Goal: Task Accomplishment & Management: Manage account settings

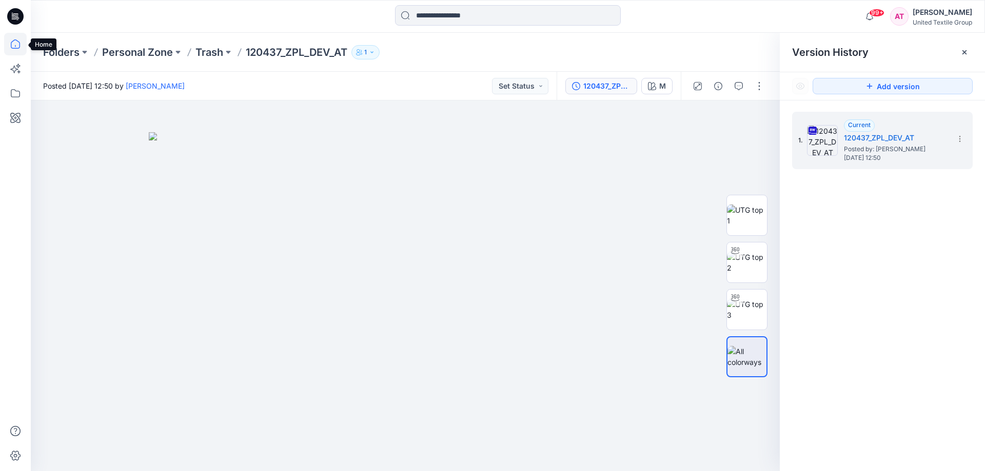
click at [20, 42] on icon at bounding box center [15, 44] width 23 height 23
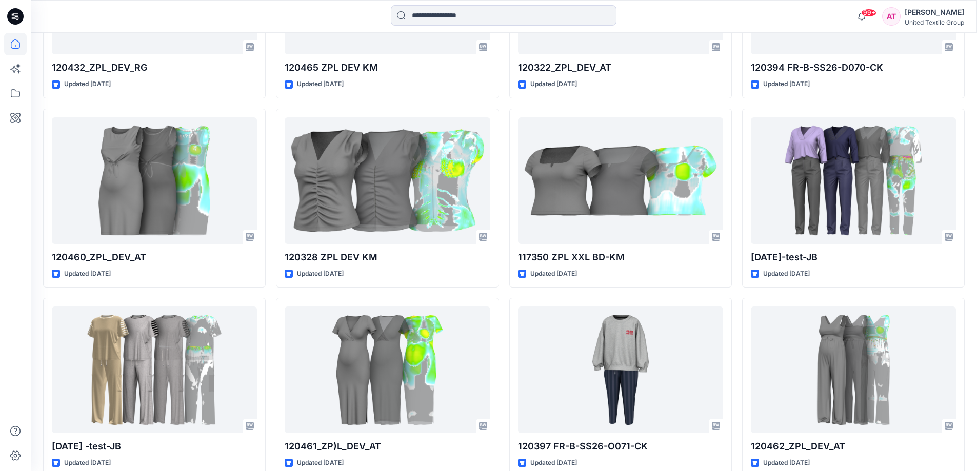
scroll to position [1598, 0]
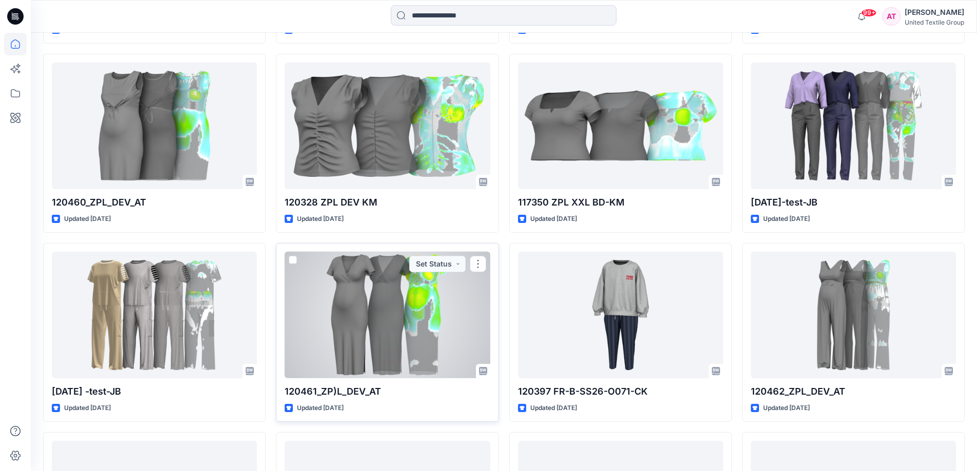
click at [421, 316] on div at bounding box center [387, 315] width 205 height 127
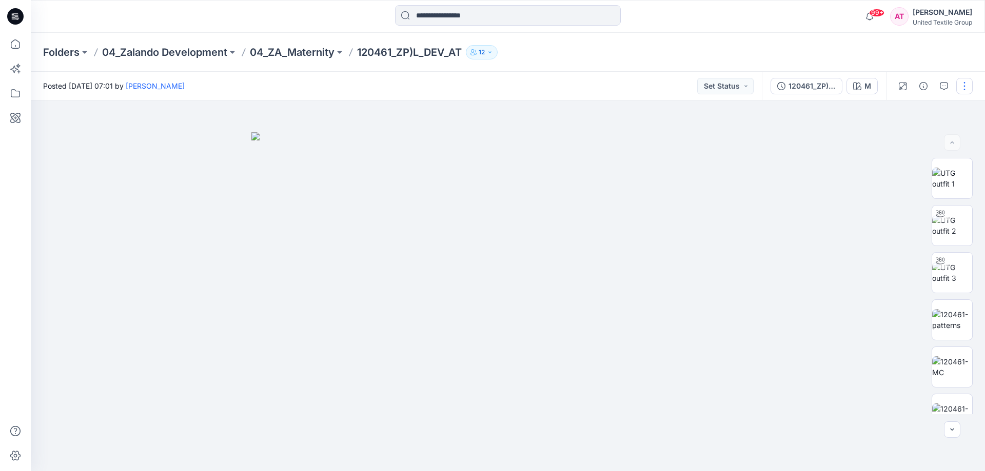
click at [966, 89] on button "button" at bounding box center [964, 86] width 16 height 16
click at [905, 138] on button "Edit" at bounding box center [921, 138] width 94 height 19
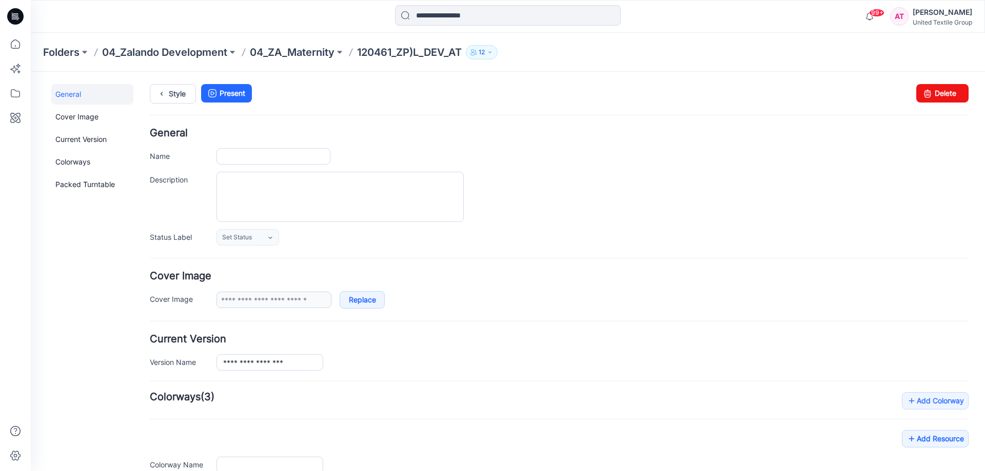
type input "**********"
type input "*"
type input "**********"
click at [416, 50] on p "120461_ZP)L_DEV_AT" at bounding box center [409, 52] width 105 height 14
click at [262, 160] on input "**********" at bounding box center [273, 156] width 114 height 16
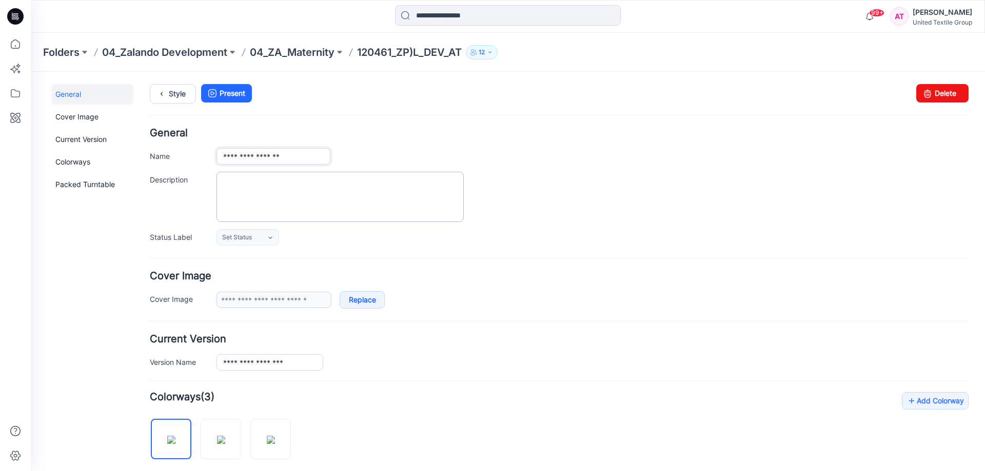
type input "**********"
click at [289, 200] on textarea "Description" at bounding box center [339, 197] width 247 height 50
click at [392, 130] on h4 "General" at bounding box center [559, 133] width 819 height 10
click at [15, 47] on icon at bounding box center [15, 46] width 1 height 2
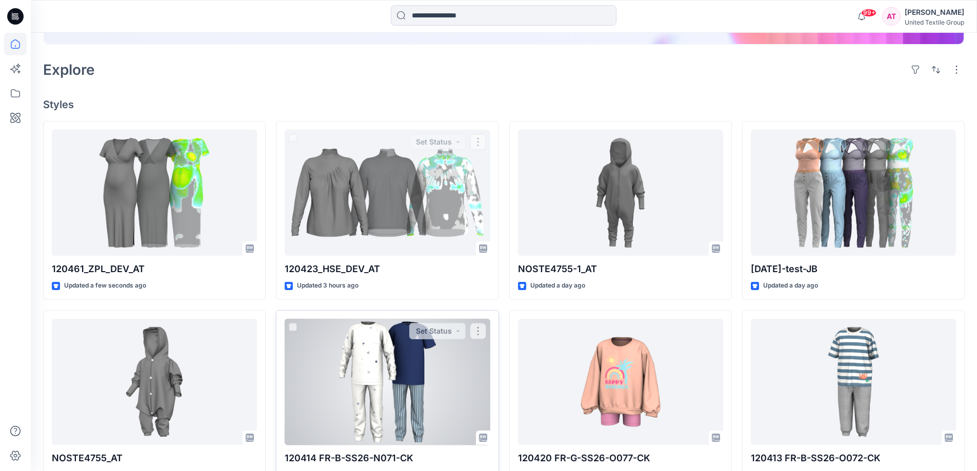
scroll to position [256, 0]
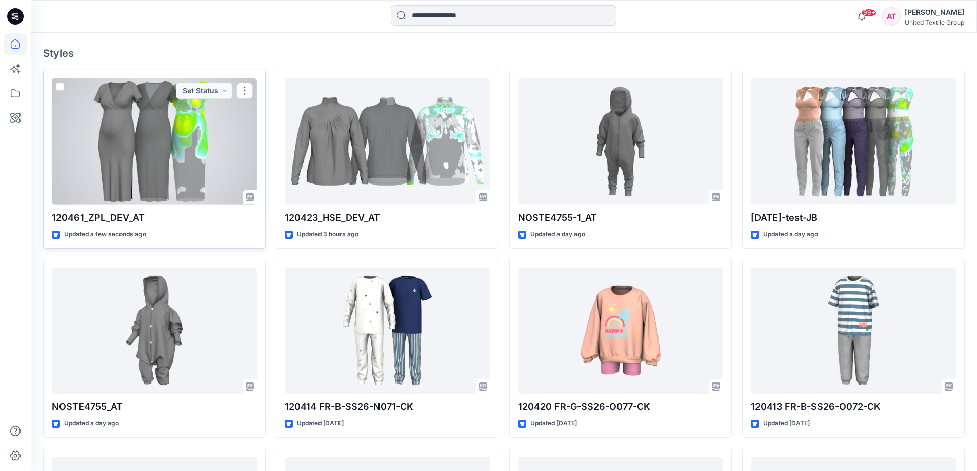
click at [178, 141] on div at bounding box center [154, 141] width 205 height 127
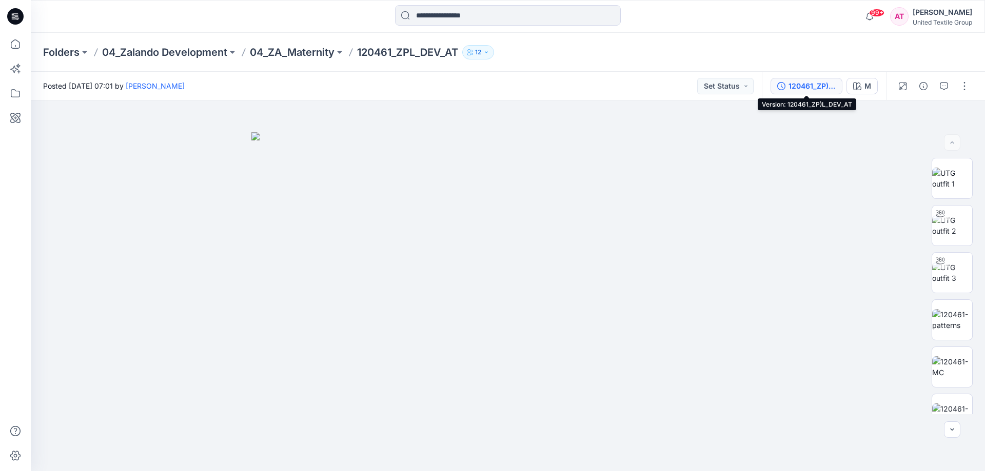
click at [789, 83] on div "120461_ZP)L_DEV_AT" at bounding box center [811, 86] width 47 height 11
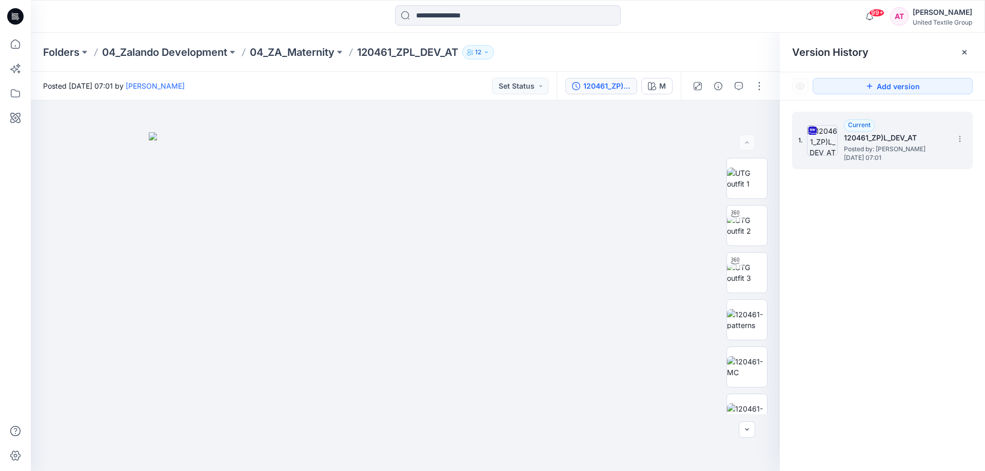
click at [910, 140] on h5 "120461_ZP)L_DEV_AT" at bounding box center [895, 138] width 103 height 12
click at [960, 135] on icon at bounding box center [960, 139] width 8 height 8
click at [904, 162] on span "Download Source BW File" at bounding box center [908, 159] width 86 height 12
click at [18, 44] on icon at bounding box center [15, 44] width 23 height 23
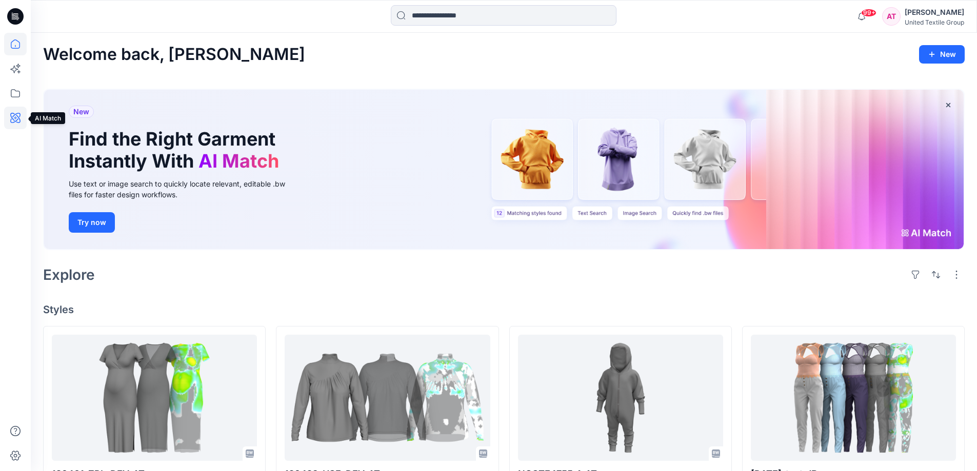
click at [15, 115] on icon at bounding box center [15, 118] width 10 height 10
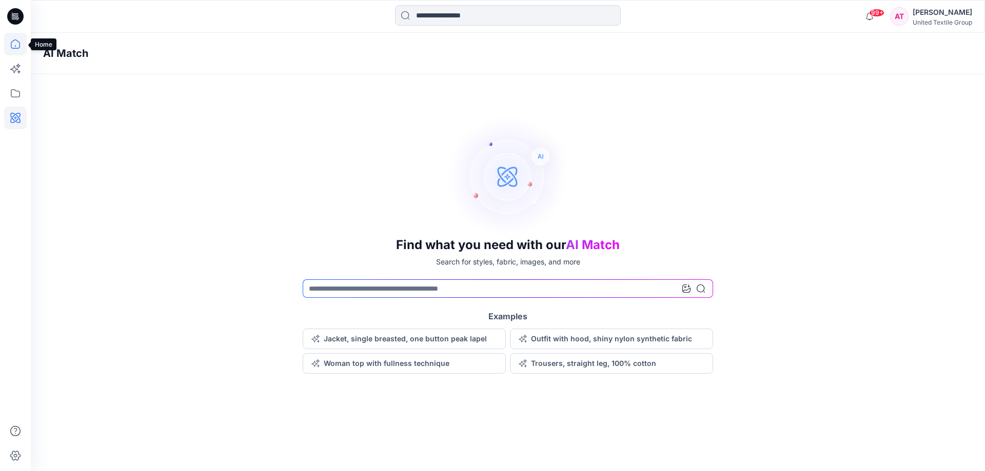
click at [12, 45] on icon at bounding box center [15, 44] width 23 height 23
